Goal: Information Seeking & Learning: Learn about a topic

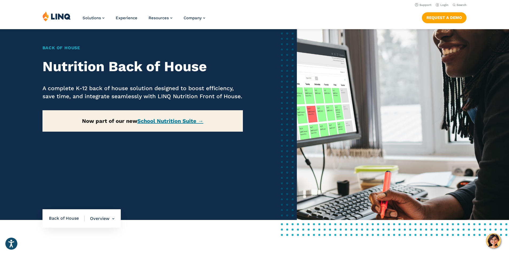
scroll to position [53, 0]
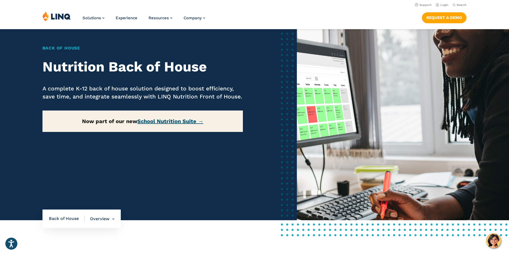
click at [180, 120] on link "School Nutrition Suite →" at bounding box center [170, 121] width 66 height 6
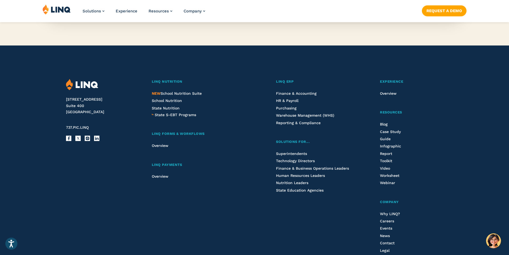
scroll to position [615, 0]
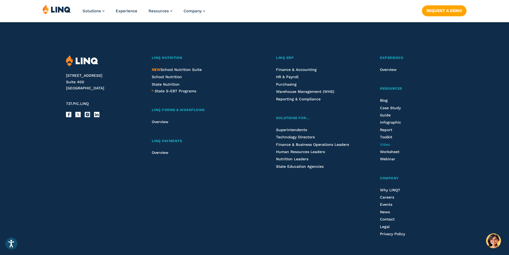
click at [386, 143] on span "Video" at bounding box center [385, 144] width 10 height 4
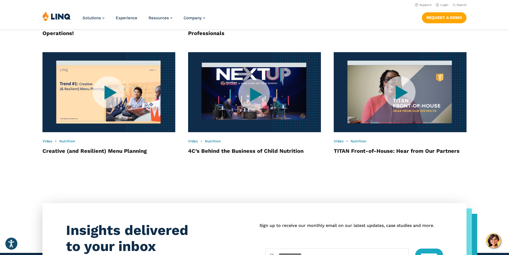
scroll to position [819, 0]
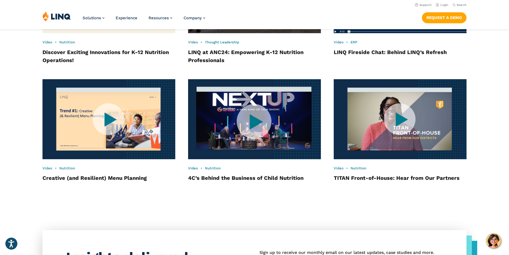
click at [250, 132] on img at bounding box center [255, 119] width 146 height 88
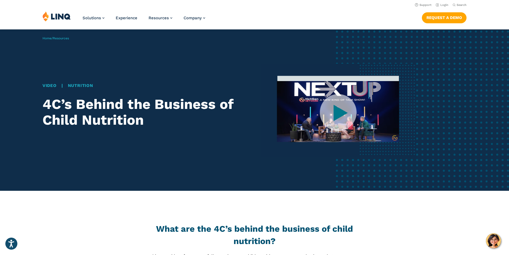
click at [333, 115] on img at bounding box center [339, 110] width 156 height 93
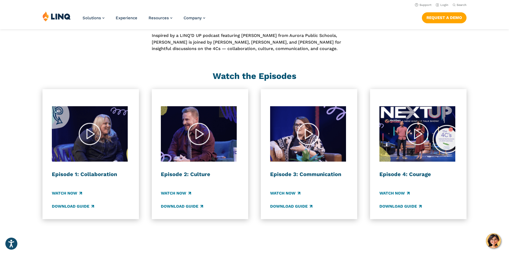
scroll to position [241, 0]
